Goal: Task Accomplishment & Management: Manage account settings

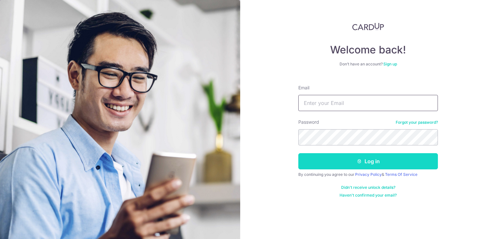
type input "[EMAIL_ADDRESS][DOMAIN_NAME]"
click at [375, 162] on button "Log in" at bounding box center [368, 161] width 140 height 16
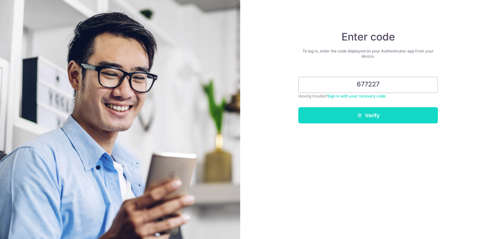
type input "677227"
click at [375, 115] on button "Verify" at bounding box center [368, 115] width 140 height 16
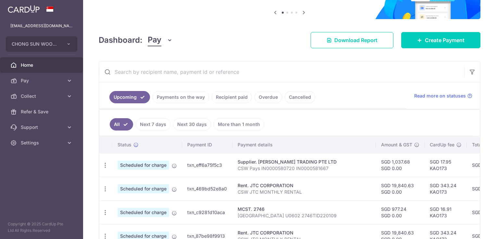
scroll to position [65, 0]
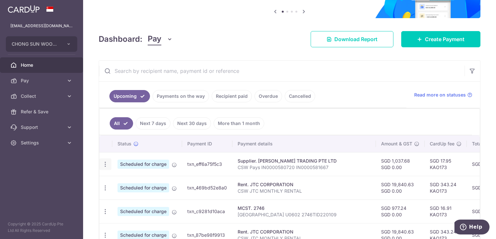
click at [106, 162] on icon "button" at bounding box center [105, 164] width 7 height 7
click at [146, 198] on span "Cancel payment" at bounding box center [139, 198] width 43 height 8
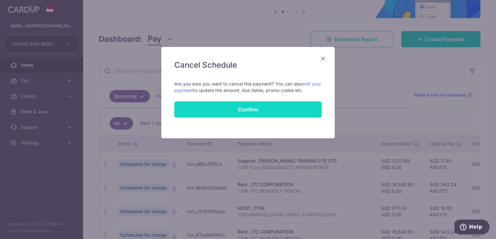
click at [273, 104] on button "Confirm" at bounding box center [247, 110] width 147 height 16
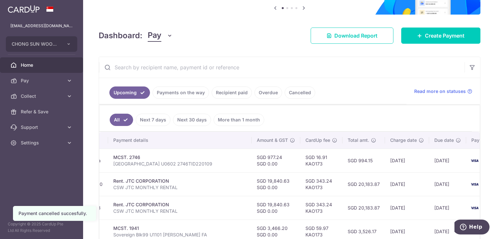
scroll to position [65, 0]
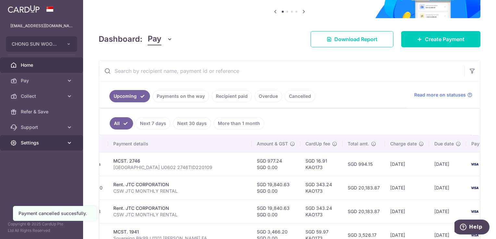
click at [26, 144] on span "Settings" at bounding box center [42, 143] width 43 height 6
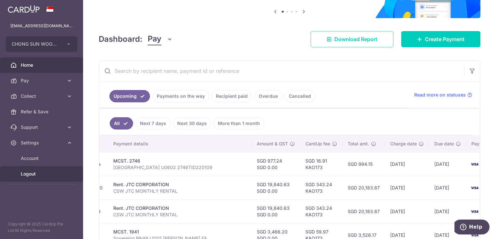
click at [42, 173] on span "Logout" at bounding box center [42, 174] width 43 height 6
